Goal: Find specific page/section: Find specific page/section

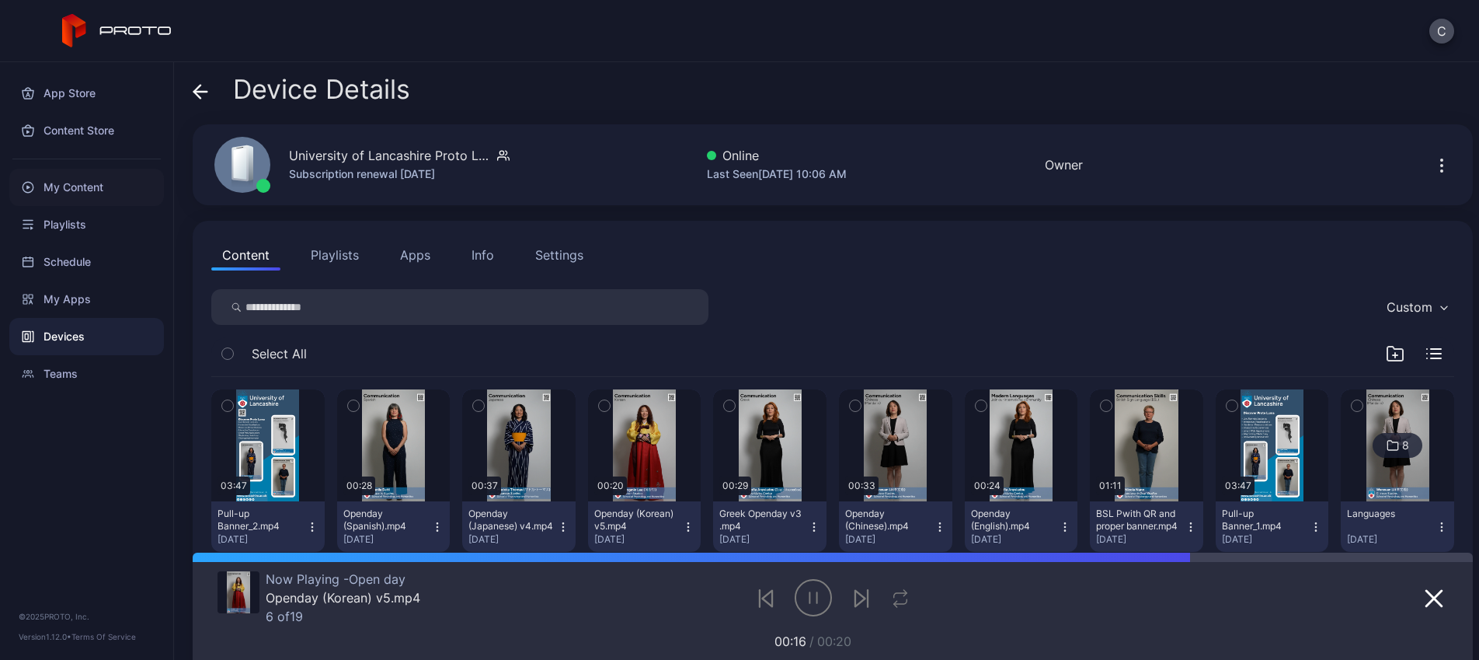
click at [49, 182] on div "My Content" at bounding box center [86, 187] width 155 height 37
